Goal: Find contact information: Find contact information

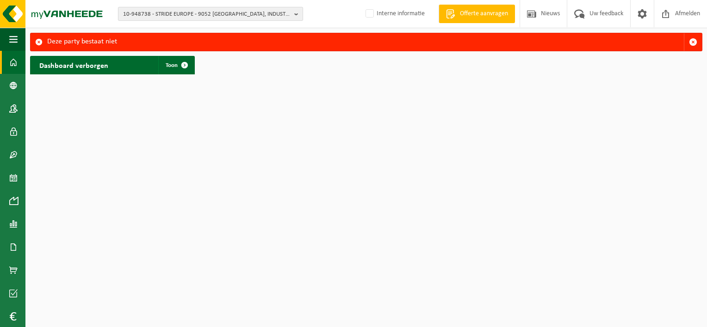
click at [152, 13] on span "10-948738 - STRIDE EUROPE - 9052 [GEOGRAPHIC_DATA], INDUSTRIEPARK-[GEOGRAPHIC_D…" at bounding box center [206, 14] width 167 height 14
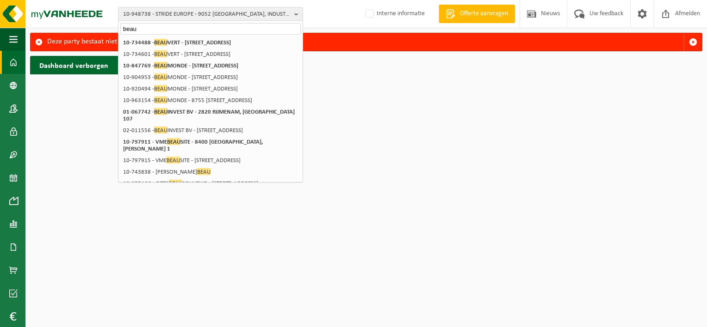
drag, startPoint x: 142, startPoint y: 30, endPoint x: 107, endPoint y: 30, distance: 34.7
click at [107, 30] on div "10-948738 - STRIDE EUROPE - 9052 [GEOGRAPHIC_DATA], INDUSTRIEPARK-[GEOGRAPHIC_D…" at bounding box center [353, 39] width 707 height 79
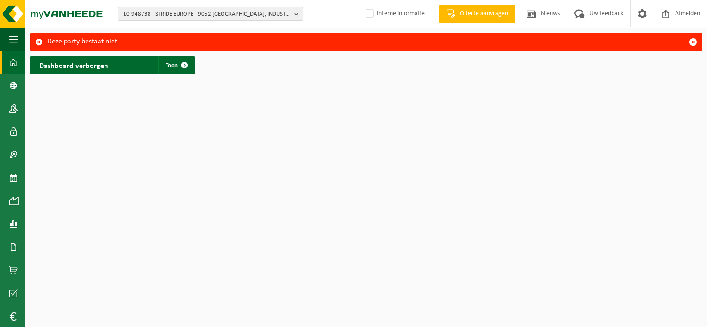
click at [168, 9] on span "10-948738 - STRIDE EUROPE - 9052 [GEOGRAPHIC_DATA], INDUSTRIEPARK-[GEOGRAPHIC_D…" at bounding box center [206, 14] width 167 height 14
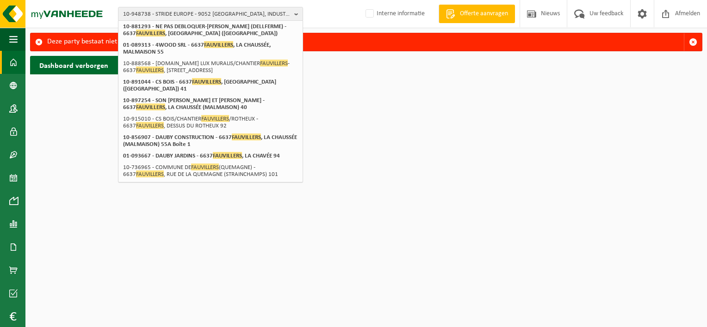
scroll to position [312, 0]
type input "fauvillers"
click at [13, 109] on span at bounding box center [13, 108] width 8 height 23
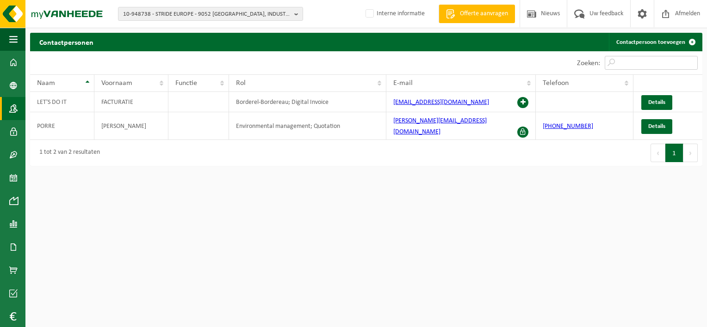
click at [627, 65] on input "Zoeken:" at bounding box center [650, 63] width 93 height 14
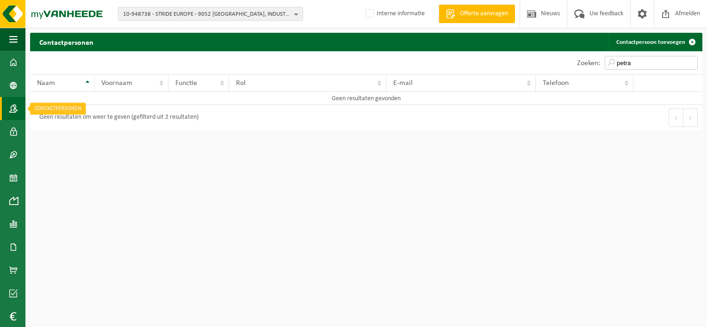
type input "petra"
drag, startPoint x: 8, startPoint y: 109, endPoint x: 13, endPoint y: 100, distance: 10.3
click at [8, 109] on link "Contactpersonen" at bounding box center [12, 108] width 25 height 23
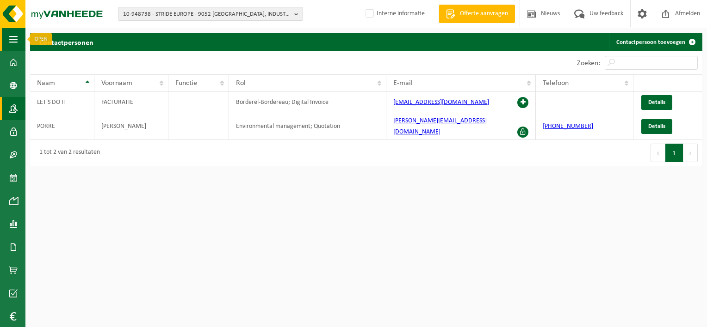
click at [15, 36] on span "button" at bounding box center [13, 39] width 8 height 23
